Goal: Navigation & Orientation: Go to known website

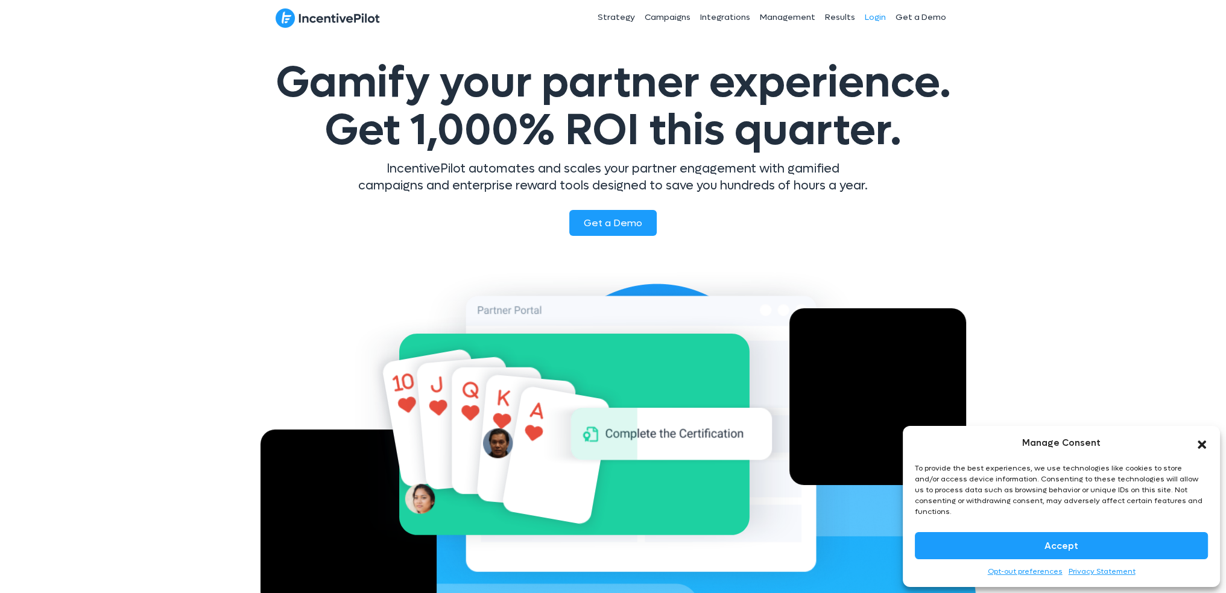
click at [875, 12] on link "Login" at bounding box center [874, 17] width 31 height 30
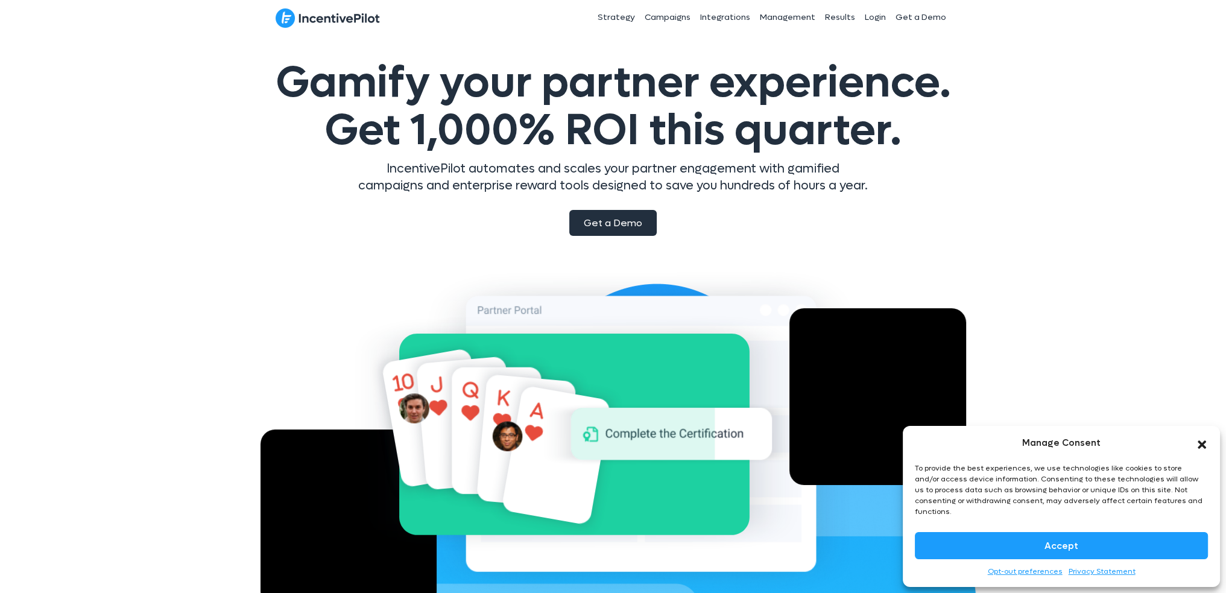
click at [614, 230] on link "Get a Demo" at bounding box center [612, 223] width 87 height 26
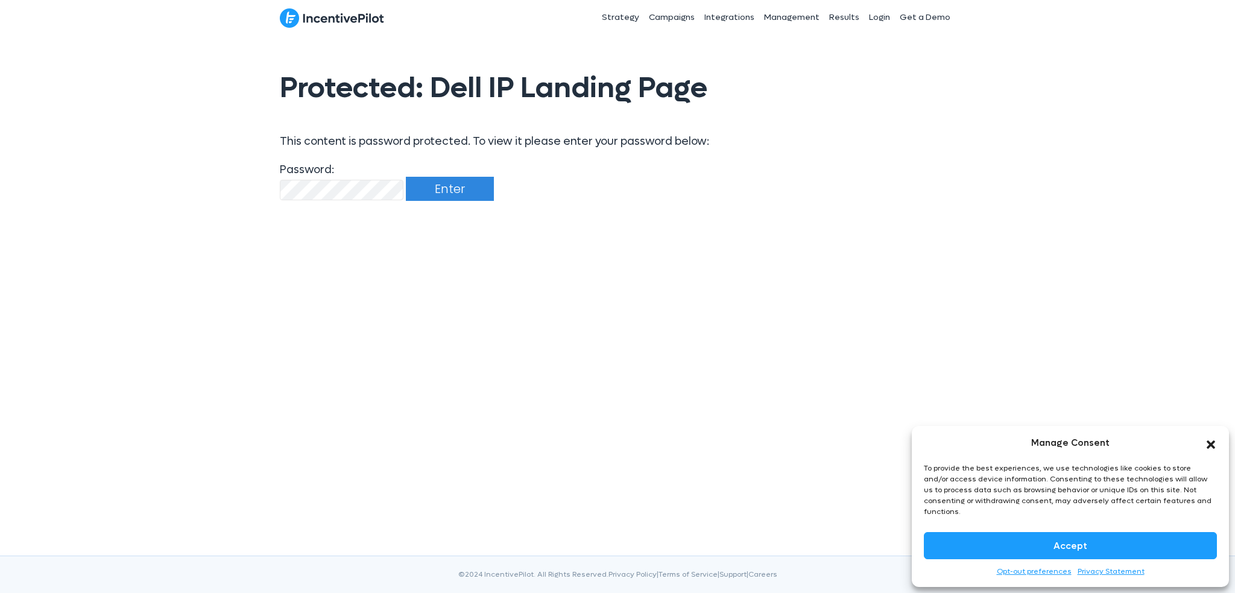
click at [444, 184] on input "Enter" at bounding box center [450, 189] width 88 height 24
click at [441, 190] on input "Enter" at bounding box center [450, 189] width 88 height 24
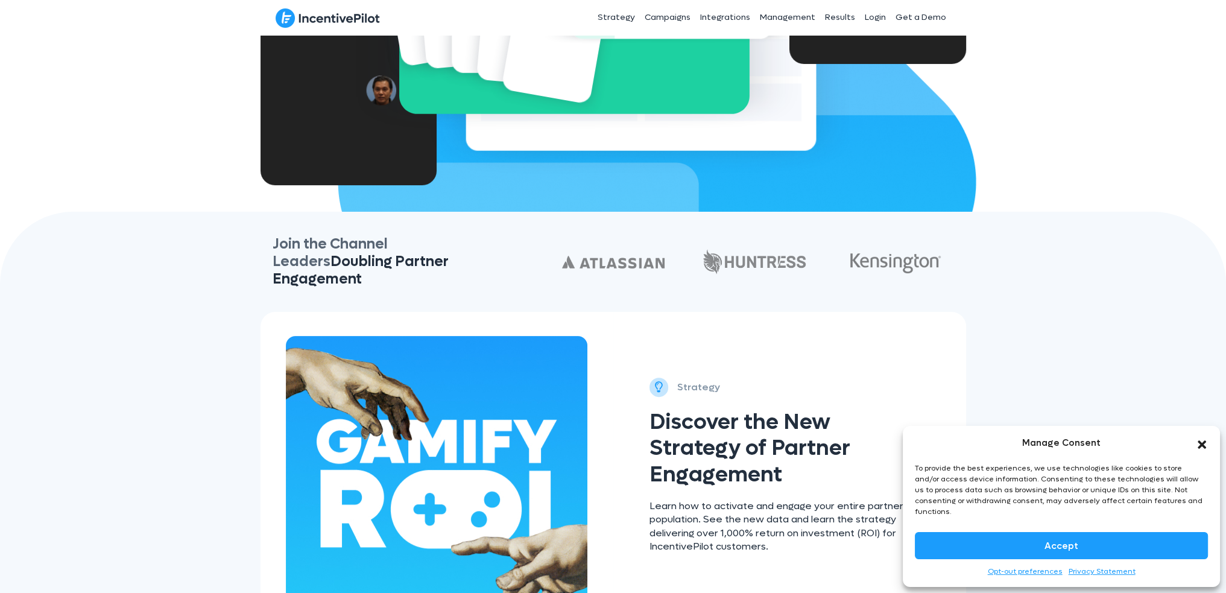
scroll to position [723, 0]
